Goal: Task Accomplishment & Management: Manage account settings

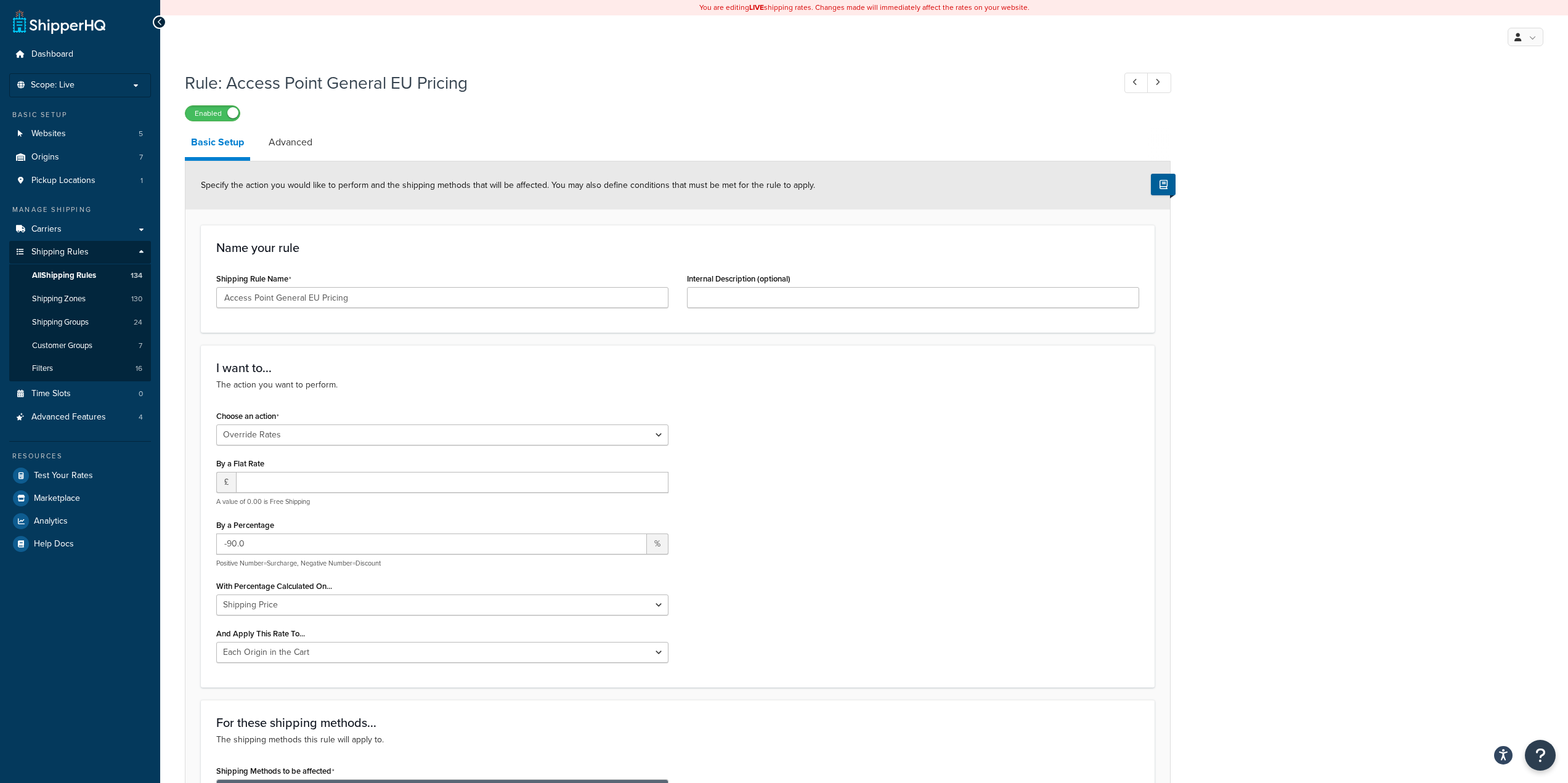
select select "OVERRIDE"
select select "LOCATION"
click at [63, 301] on span "Shipping Zones" at bounding box center [59, 299] width 54 height 10
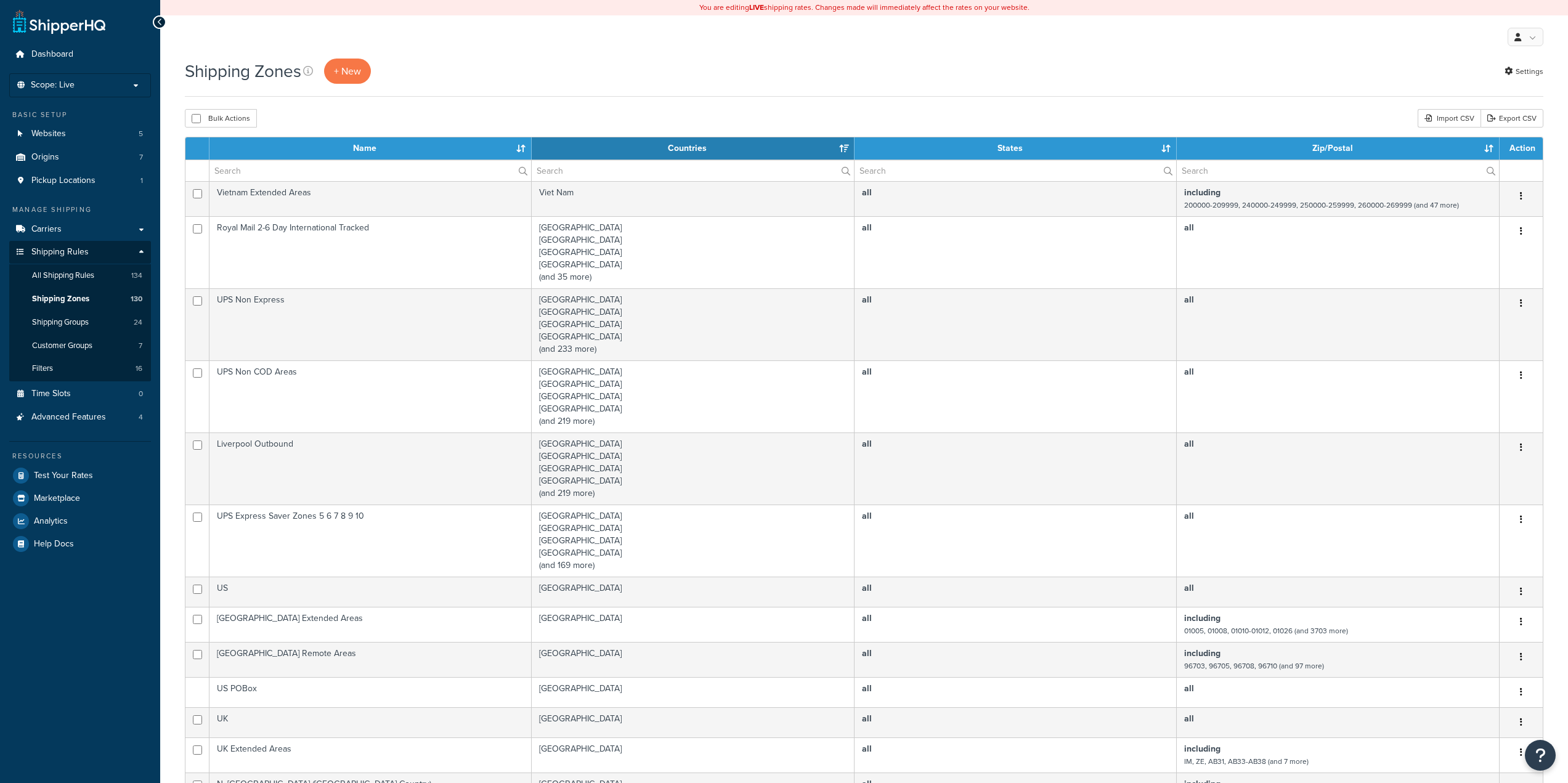
select select "15"
drag, startPoint x: 0, startPoint y: 0, endPoint x: 297, endPoint y: 171, distance: 342.7
click at [297, 171] on input "text" at bounding box center [370, 171] width 321 height 21
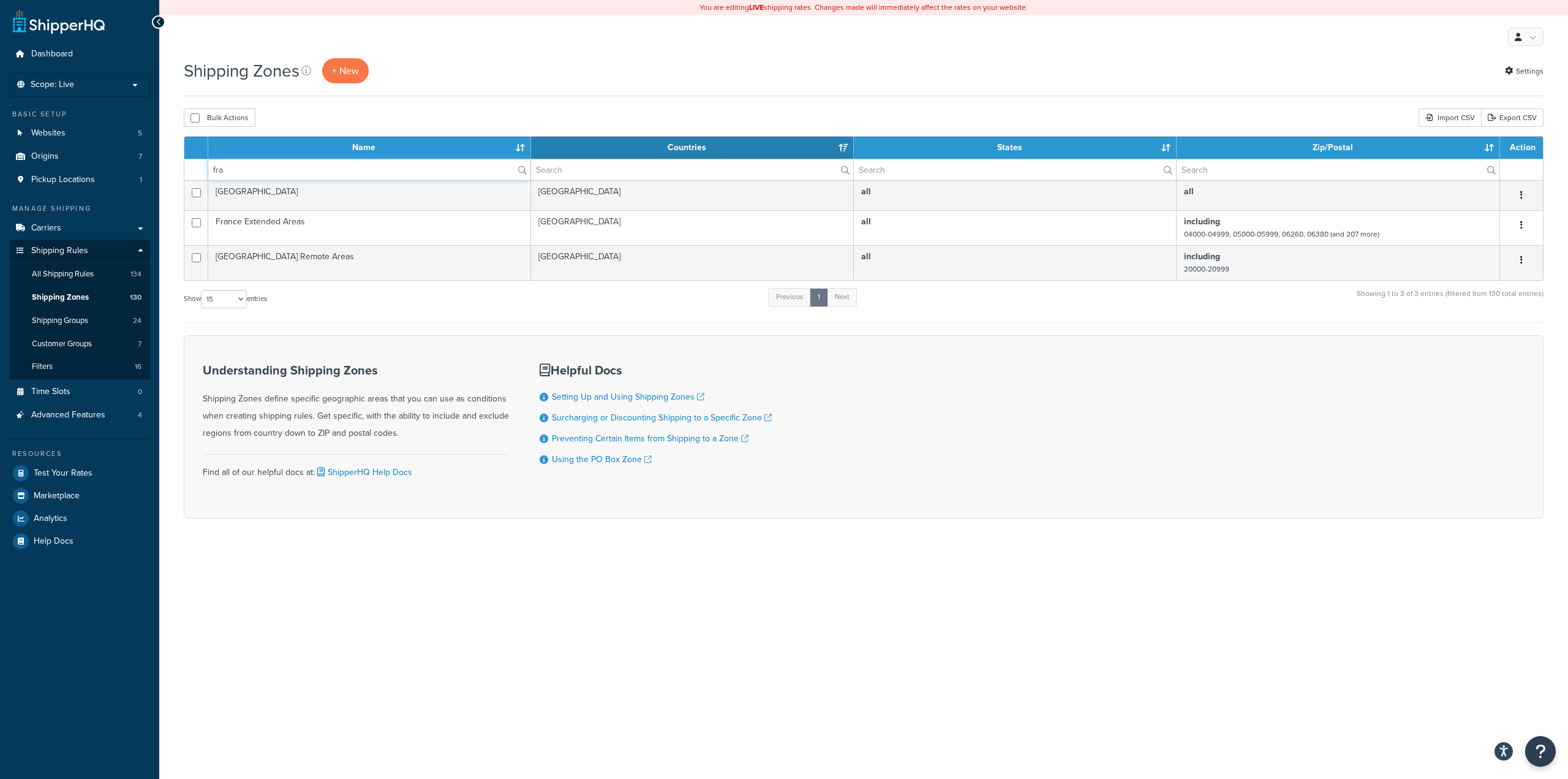
type input "fra"
click at [577, 105] on div "Shipping Zones + New Settings Bulk Actions Duplicate Delete Import CSV Export C…" at bounding box center [863, 310] width 1409 height 503
